Goal: Transaction & Acquisition: Purchase product/service

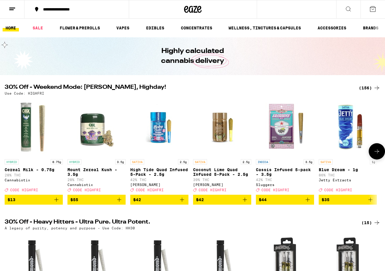
click at [181, 203] on icon "Add to bag" at bounding box center [182, 199] width 7 height 7
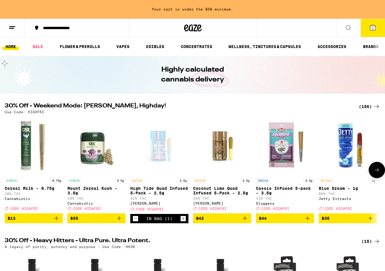
click at [247, 222] on icon "Add to bag" at bounding box center [245, 218] width 7 height 7
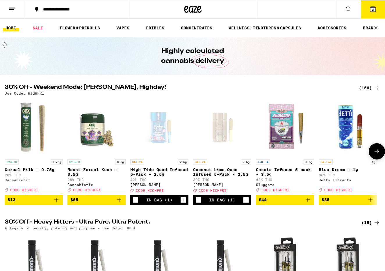
click at [309, 203] on icon "Add to bag" at bounding box center [307, 199] width 7 height 7
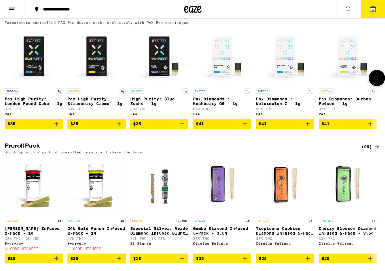
scroll to position [1176, 0]
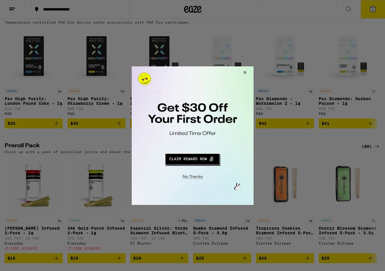
click at [245, 71] on button "Close Modal" at bounding box center [244, 73] width 16 height 14
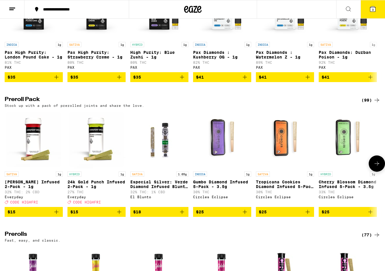
scroll to position [1222, 0]
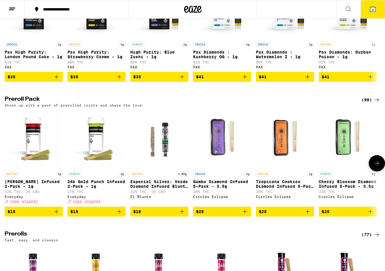
click at [246, 215] on icon "Add to bag" at bounding box center [245, 211] width 7 height 7
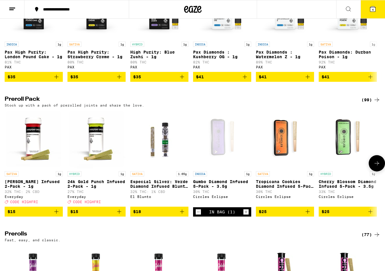
click at [308, 214] on icon "Add to bag" at bounding box center [308, 212] width 4 height 4
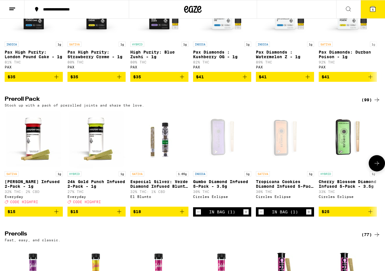
click at [371, 214] on icon "Add to bag" at bounding box center [371, 212] width 4 height 4
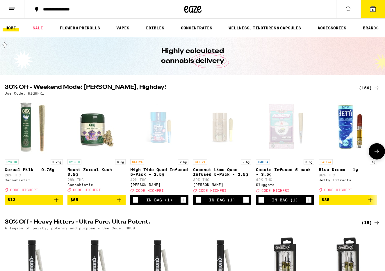
scroll to position [3, 0]
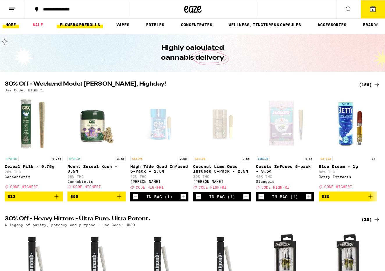
click at [79, 24] on link "FLOWER & PREROLLS" at bounding box center [80, 24] width 46 height 7
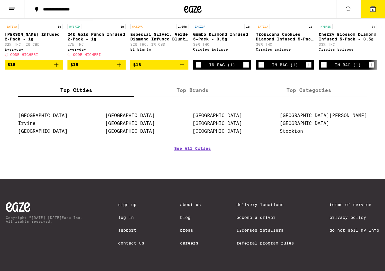
scroll to position [539, 0]
click at [204, 89] on label "Top Brands" at bounding box center [192, 90] width 116 height 13
click at [0, 0] on input "Top Brands" at bounding box center [0, 0] width 0 height 0
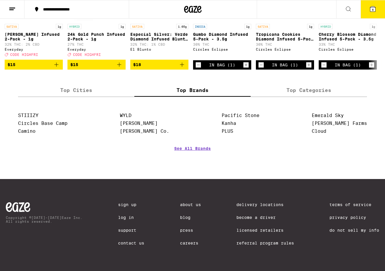
click at [314, 85] on label "Top Categories" at bounding box center [309, 90] width 116 height 13
click at [0, 0] on input "Top Categories" at bounding box center [0, 0] width 0 height 0
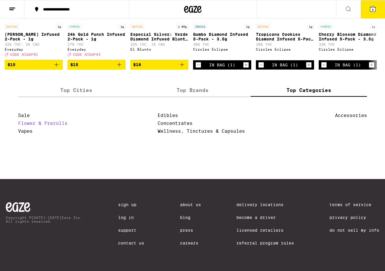
click at [59, 123] on link "Flower & Prerolls" at bounding box center [42, 124] width 49 height 6
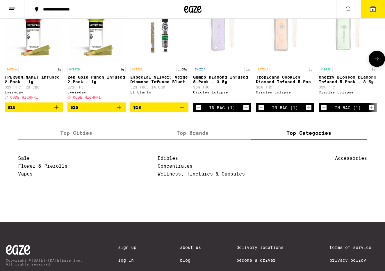
scroll to position [479, 0]
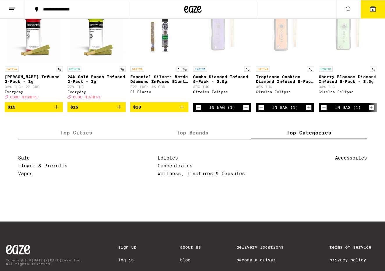
click at [373, 11] on span "6" at bounding box center [373, 9] width 2 height 3
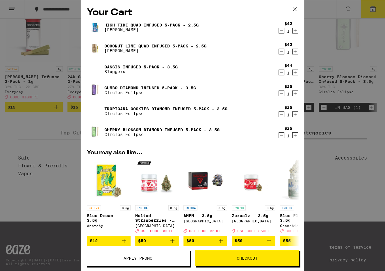
click at [296, 33] on icon "Increment" at bounding box center [295, 30] width 5 height 7
click at [297, 50] on icon "Increment" at bounding box center [295, 51] width 5 height 7
click at [296, 73] on icon "Increment" at bounding box center [295, 72] width 5 height 7
click at [296, 96] on icon "Increment" at bounding box center [295, 93] width 5 height 7
click at [298, 114] on icon "Increment" at bounding box center [295, 114] width 5 height 7
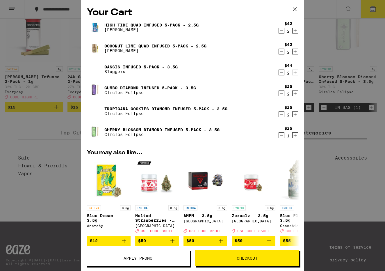
click at [295, 137] on icon "Increment" at bounding box center [295, 135] width 5 height 7
click at [142, 257] on span "Apply Promo" at bounding box center [138, 258] width 29 height 4
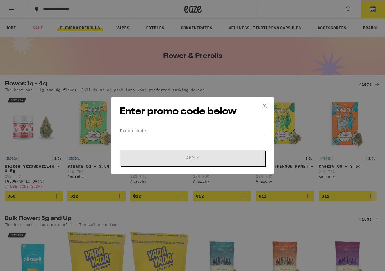
click at [38, 30] on div "Enter promo code below Promo Code Apply" at bounding box center [192, 135] width 385 height 271
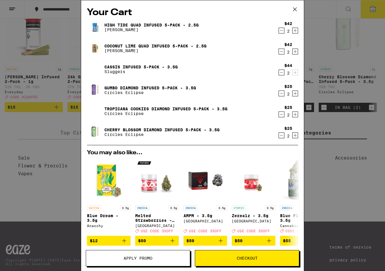
click at [295, 10] on icon at bounding box center [295, 9] width 9 height 9
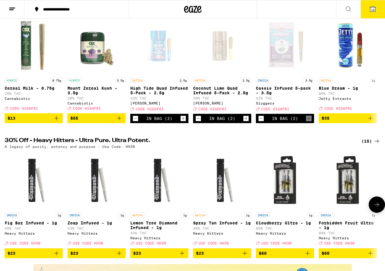
scroll to position [82, 0]
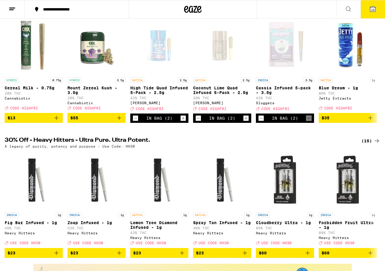
click at [373, 10] on span "12" at bounding box center [372, 9] width 3 height 3
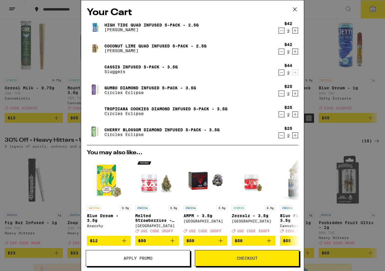
click at [141, 260] on span "Apply Promo" at bounding box center [138, 258] width 29 height 4
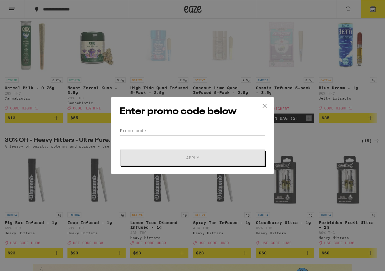
click at [143, 132] on input "Promo Code" at bounding box center [193, 130] width 146 height 9
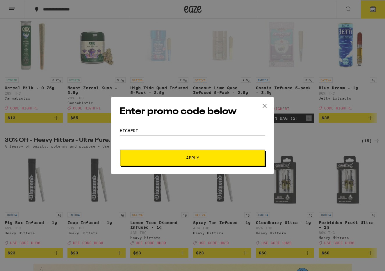
type input "HIGHFRI"
click at [191, 156] on span "Apply" at bounding box center [192, 158] width 13 height 4
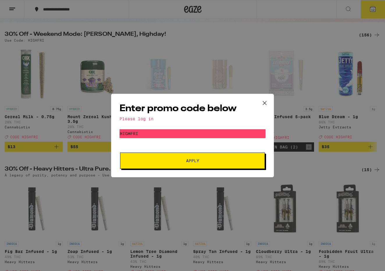
scroll to position [51, 0]
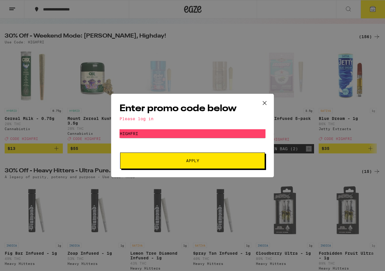
click at [183, 162] on span "Apply" at bounding box center [192, 161] width 105 height 4
click at [266, 102] on icon at bounding box center [264, 102] width 3 height 3
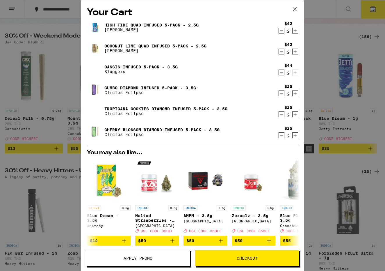
scroll to position [82, 0]
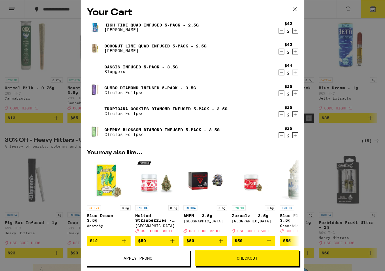
click at [128, 257] on span "Apply Promo" at bounding box center [138, 258] width 29 height 4
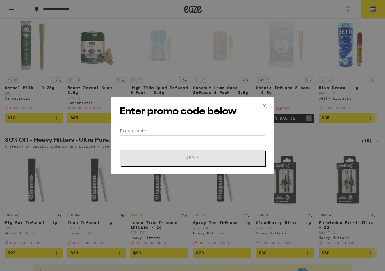
click at [130, 133] on input "Promo Code" at bounding box center [193, 130] width 146 height 9
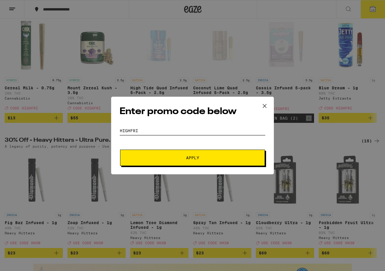
type input "HIGHFRI"
click at [191, 157] on span "Apply" at bounding box center [192, 158] width 13 height 4
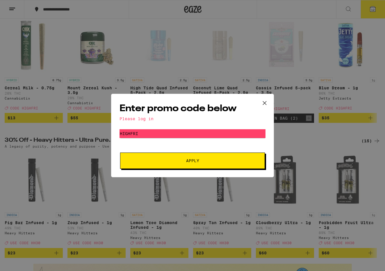
click at [144, 121] on div "Enter promo code below Please log in Promo Code HIGHFRI Apply" at bounding box center [192, 136] width 163 height 84
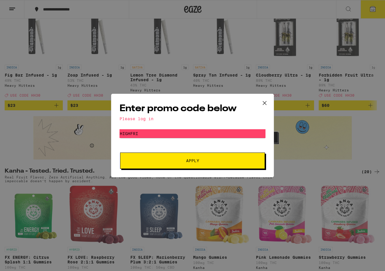
scroll to position [217, 0]
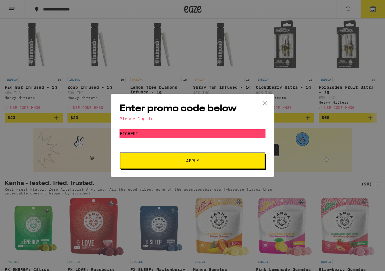
click at [215, 163] on button "Apply" at bounding box center [192, 161] width 145 height 16
click at [264, 102] on icon at bounding box center [265, 103] width 9 height 9
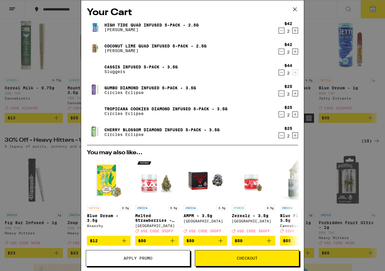
click at [213, 257] on span "Checkout" at bounding box center [247, 258] width 104 height 4
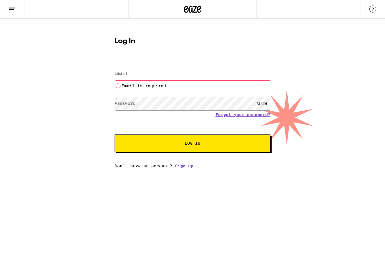
click at [197, 137] on button "Log In" at bounding box center [193, 142] width 156 height 17
click at [260, 102] on div "SHOW" at bounding box center [261, 103] width 17 height 13
click at [147, 74] on input "april Beker" at bounding box center [193, 73] width 156 height 13
type input "a"
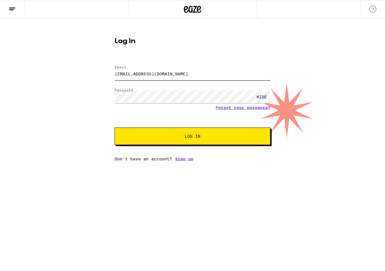
type input "[EMAIL_ADDRESS][DOMAIN_NAME]"
click at [189, 137] on span "Log In" at bounding box center [193, 136] width 16 height 4
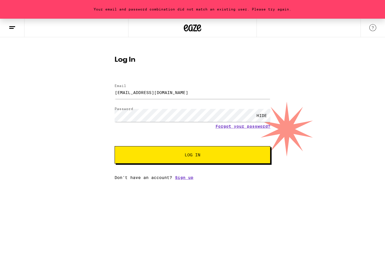
click at [199, 155] on span "Log In" at bounding box center [193, 155] width 16 height 4
click at [239, 126] on link "Forgot your password?" at bounding box center [243, 126] width 55 height 5
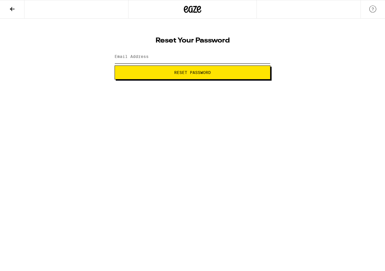
click at [149, 59] on input "Email Address" at bounding box center [193, 56] width 156 height 13
type input "[EMAIL_ADDRESS][DOMAIN_NAME]"
click at [178, 79] on html "Reset Your Password Email Address [EMAIL_ADDRESS][DOMAIN_NAME] Reset Password W…" at bounding box center [192, 39] width 385 height 79
click at [205, 73] on span "Reset Password" at bounding box center [192, 72] width 37 height 4
